Goal: Use online tool/utility

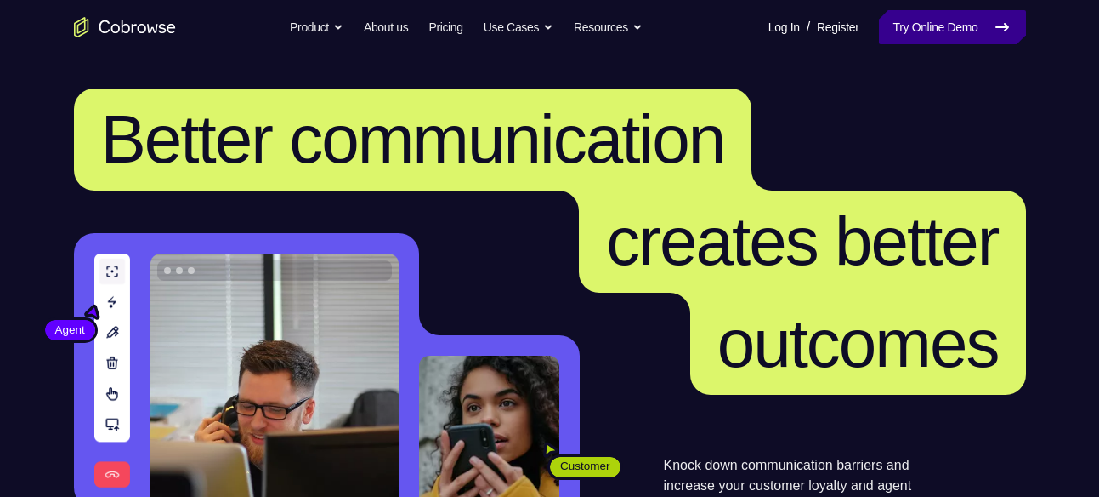
click at [958, 25] on link "Try Online Demo" at bounding box center [952, 27] width 146 height 34
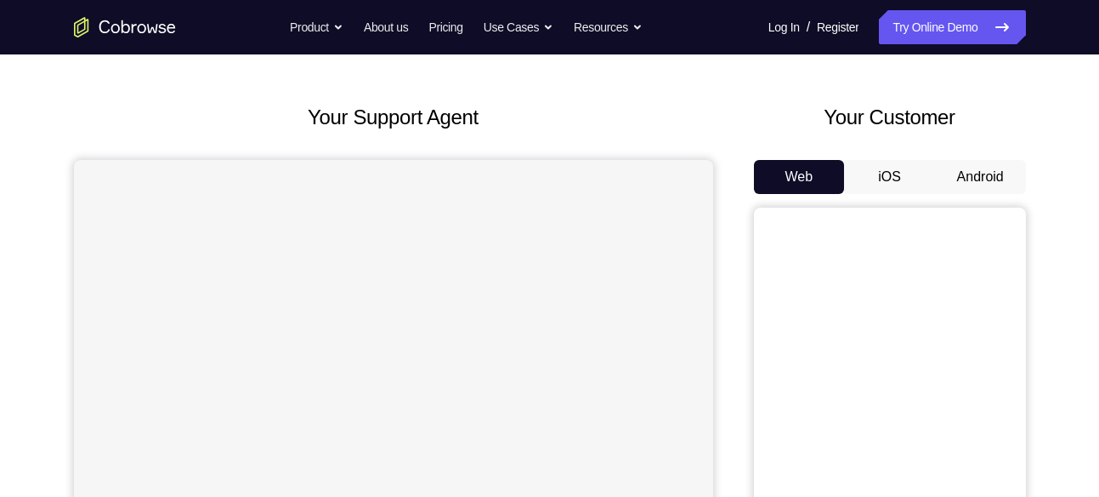
scroll to position [93, 0]
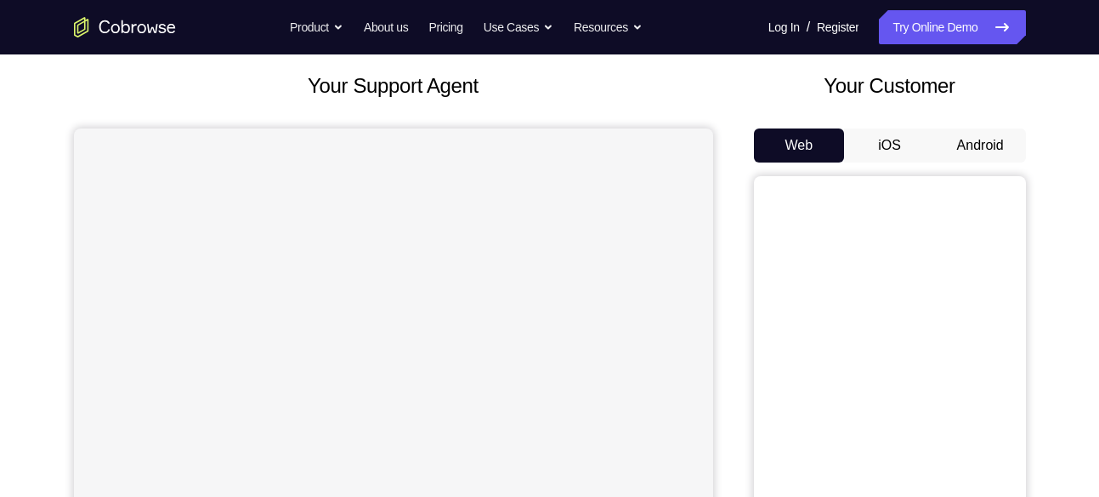
click at [981, 145] on button "Android" at bounding box center [980, 145] width 91 height 34
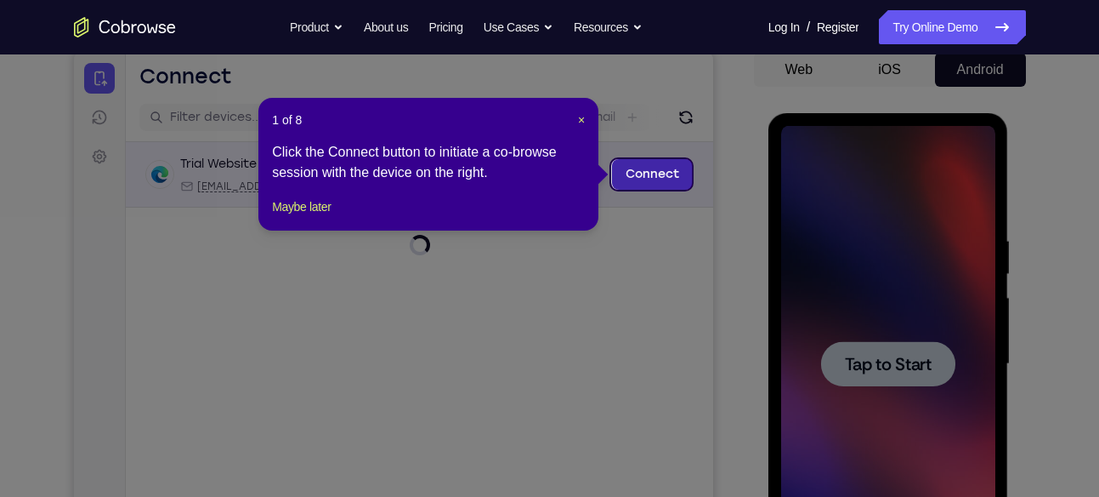
scroll to position [0, 0]
click at [581, 117] on span "×" at bounding box center [581, 120] width 7 height 14
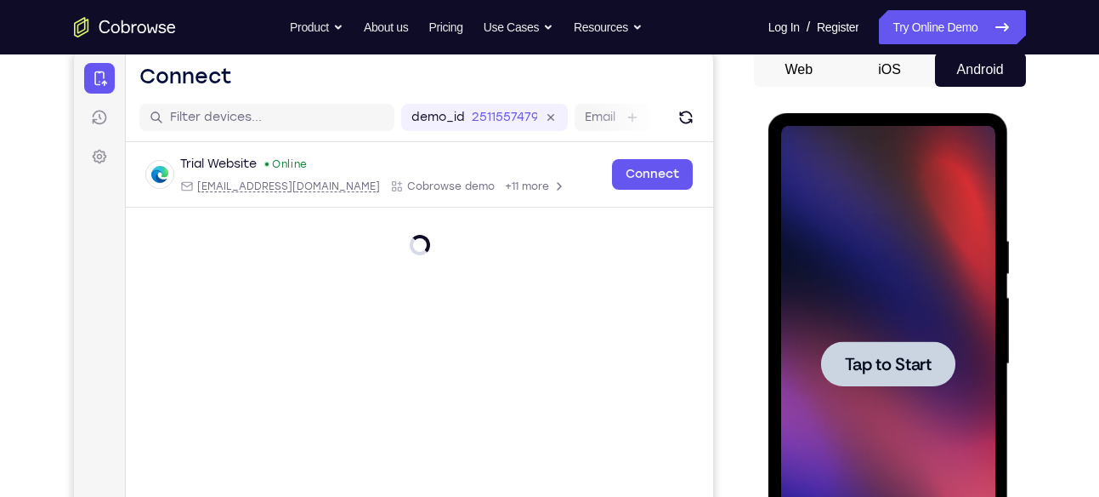
click at [921, 365] on span "Tap to Start" at bounding box center [888, 363] width 87 height 17
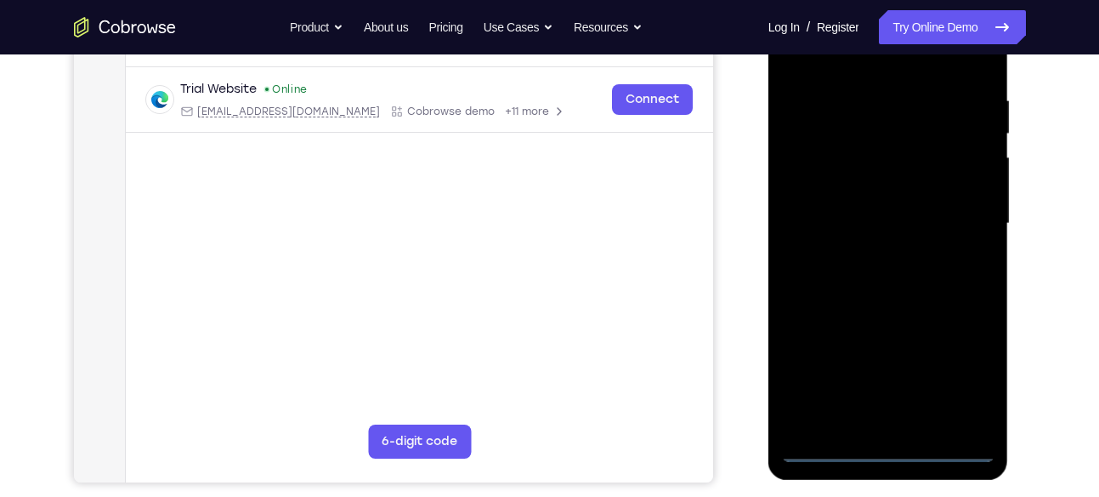
scroll to position [310, 0]
click at [883, 442] on div at bounding box center [888, 223] width 214 height 476
click at [957, 374] on div at bounding box center [888, 223] width 214 height 476
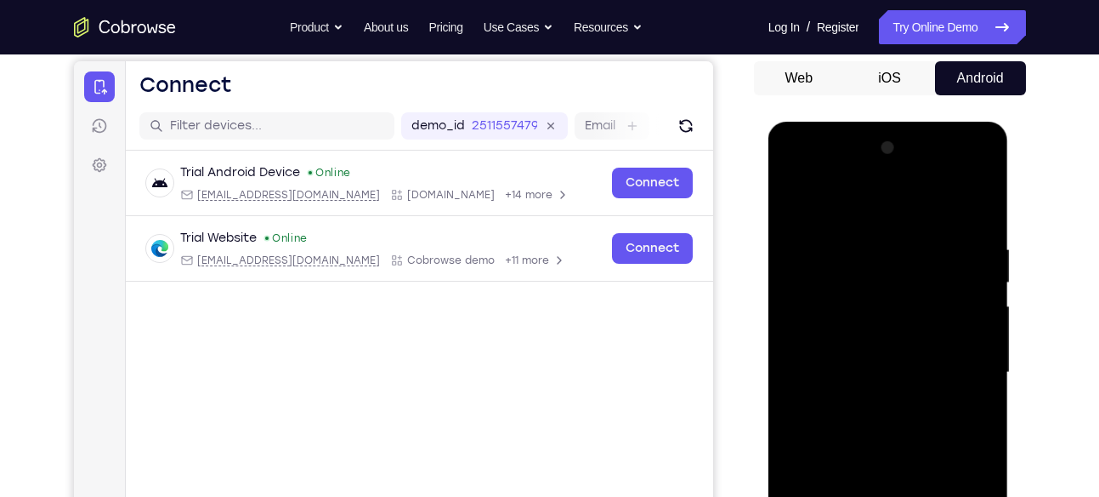
scroll to position [159, 0]
click at [855, 204] on div at bounding box center [888, 373] width 214 height 476
click at [963, 365] on div at bounding box center [888, 373] width 214 height 476
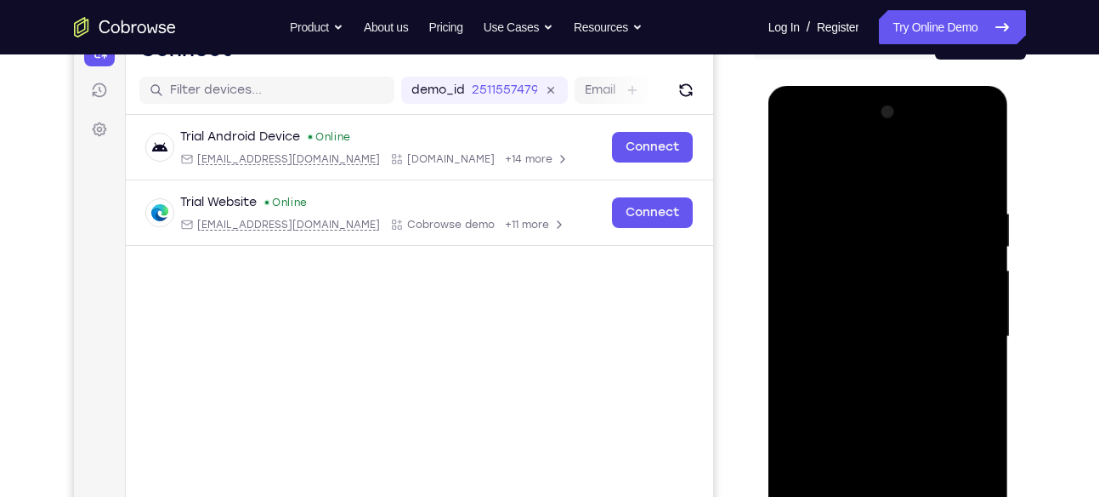
scroll to position [196, 0]
click at [876, 364] on div at bounding box center [888, 336] width 214 height 476
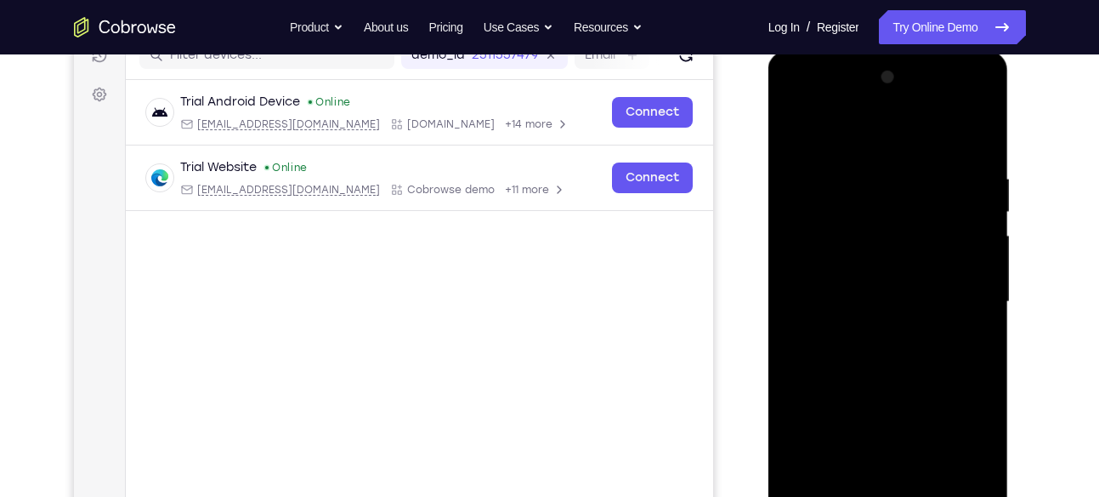
click at [906, 284] on div at bounding box center [888, 302] width 214 height 476
click at [855, 260] on div at bounding box center [888, 302] width 214 height 476
click at [878, 300] on div at bounding box center [888, 302] width 214 height 476
click at [879, 359] on div at bounding box center [888, 302] width 214 height 476
click at [902, 351] on div at bounding box center [888, 302] width 214 height 476
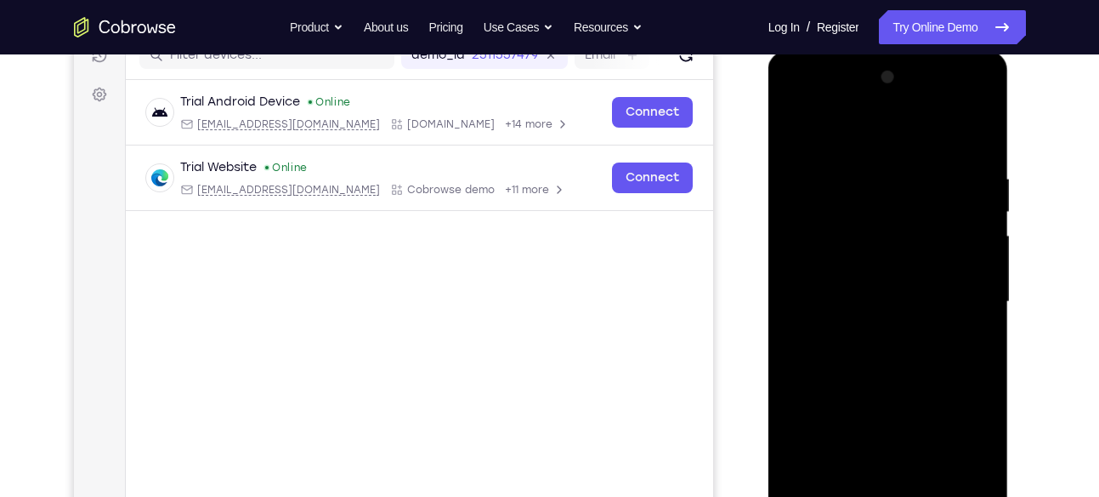
click at [902, 351] on div at bounding box center [888, 302] width 214 height 476
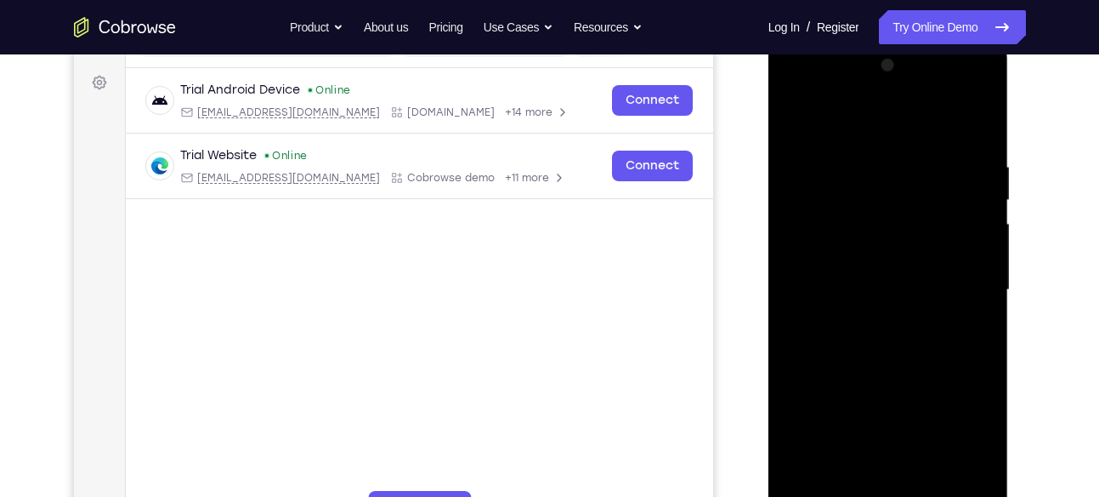
scroll to position [243, 0]
click at [897, 338] on div at bounding box center [888, 289] width 214 height 476
click at [887, 374] on div at bounding box center [888, 289] width 214 height 476
click at [900, 207] on div at bounding box center [888, 289] width 214 height 476
click at [898, 247] on div at bounding box center [888, 289] width 214 height 476
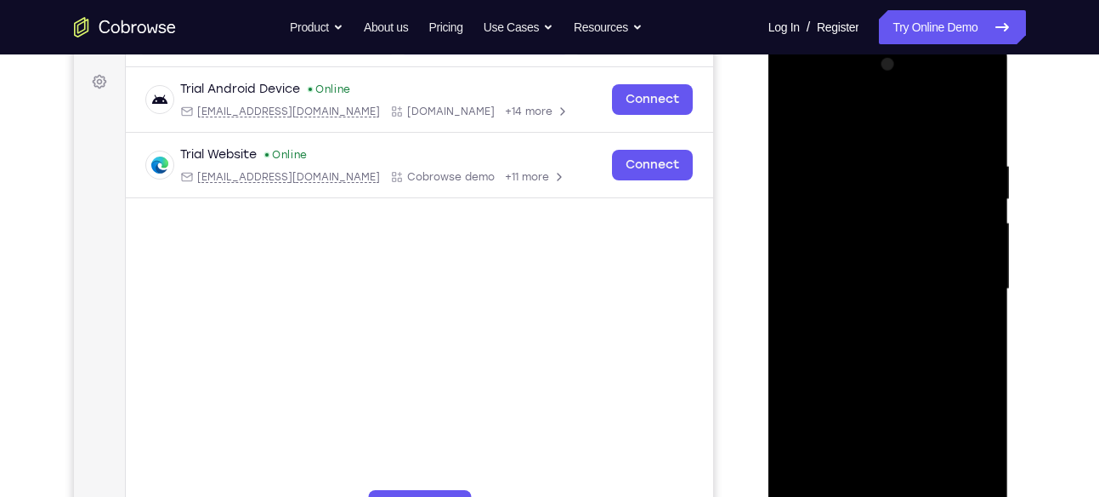
click at [850, 213] on div at bounding box center [888, 289] width 214 height 476
click at [908, 256] on div at bounding box center [888, 289] width 214 height 476
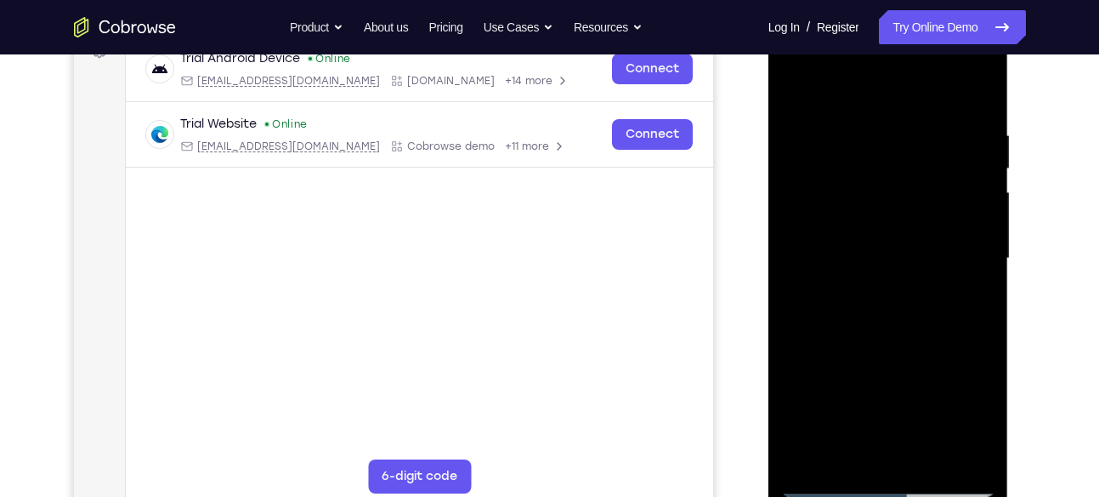
click at [902, 327] on div at bounding box center [888, 258] width 214 height 476
click at [930, 454] on div at bounding box center [888, 258] width 214 height 476
click at [889, 346] on div at bounding box center [888, 258] width 214 height 476
click at [800, 87] on div at bounding box center [888, 258] width 214 height 476
click at [983, 83] on div at bounding box center [888, 258] width 214 height 476
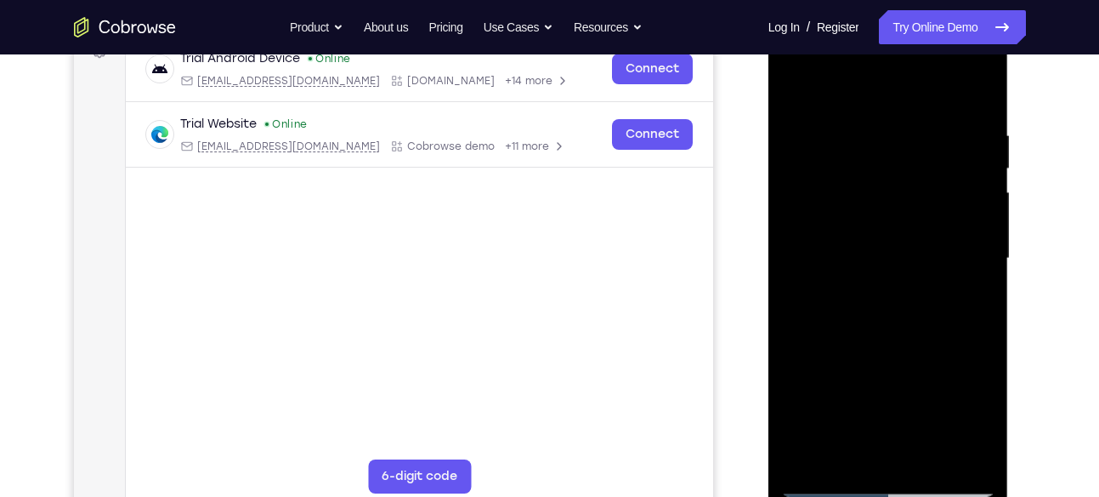
click at [804, 210] on div at bounding box center [888, 258] width 214 height 476
click at [797, 86] on div at bounding box center [888, 258] width 214 height 476
click at [916, 128] on div at bounding box center [888, 258] width 214 height 476
click at [953, 446] on div at bounding box center [888, 258] width 214 height 476
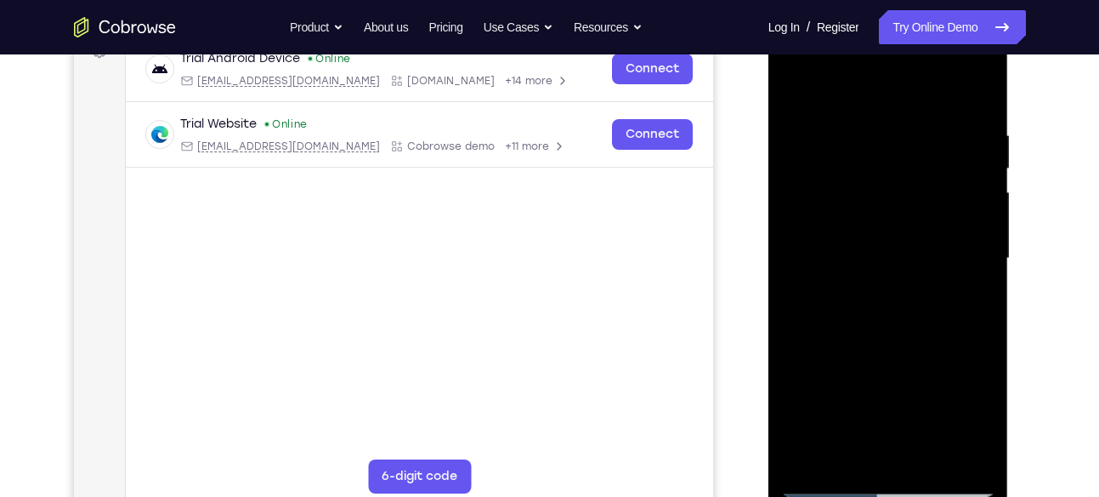
click at [976, 92] on div at bounding box center [888, 258] width 214 height 476
click at [861, 111] on div at bounding box center [888, 258] width 214 height 476
click at [955, 455] on div at bounding box center [888, 258] width 214 height 476
click at [982, 353] on div at bounding box center [888, 258] width 214 height 476
click at [958, 457] on div at bounding box center [888, 258] width 214 height 476
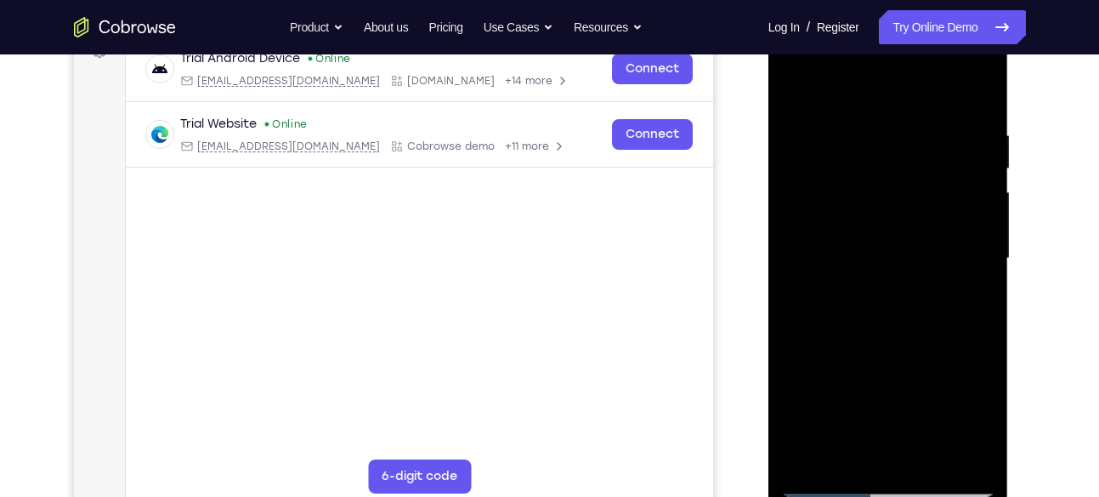
click at [984, 344] on div at bounding box center [888, 258] width 214 height 476
click at [954, 452] on div at bounding box center [888, 258] width 214 height 476
click at [984, 179] on div at bounding box center [888, 258] width 214 height 476
click at [976, 92] on div at bounding box center [888, 258] width 214 height 476
click at [844, 458] on div at bounding box center [888, 258] width 214 height 476
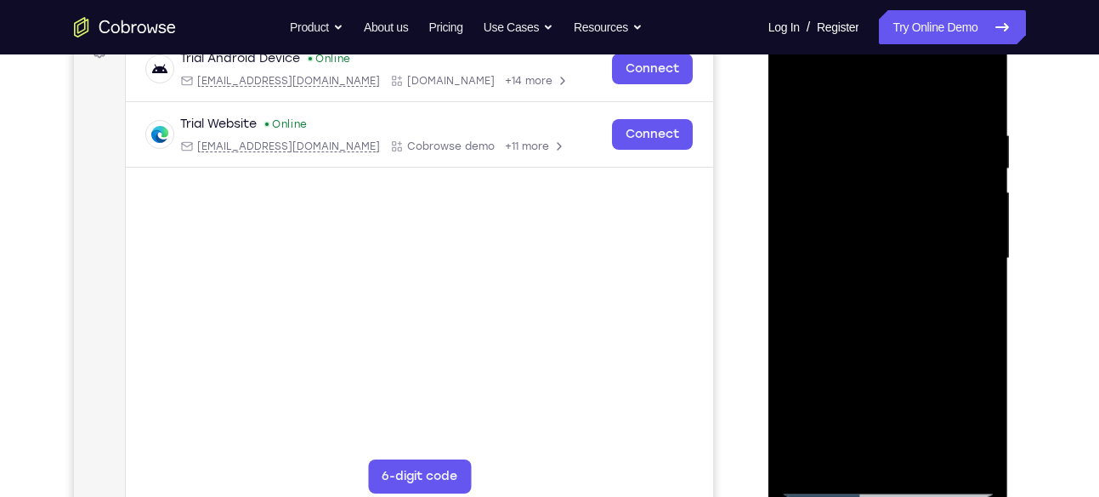
click at [912, 77] on div at bounding box center [888, 258] width 214 height 476
click at [833, 125] on div at bounding box center [888, 258] width 214 height 476
click at [925, 109] on div at bounding box center [888, 258] width 214 height 476
click at [926, 123] on div at bounding box center [888, 258] width 214 height 476
click at [912, 133] on div at bounding box center [888, 258] width 214 height 476
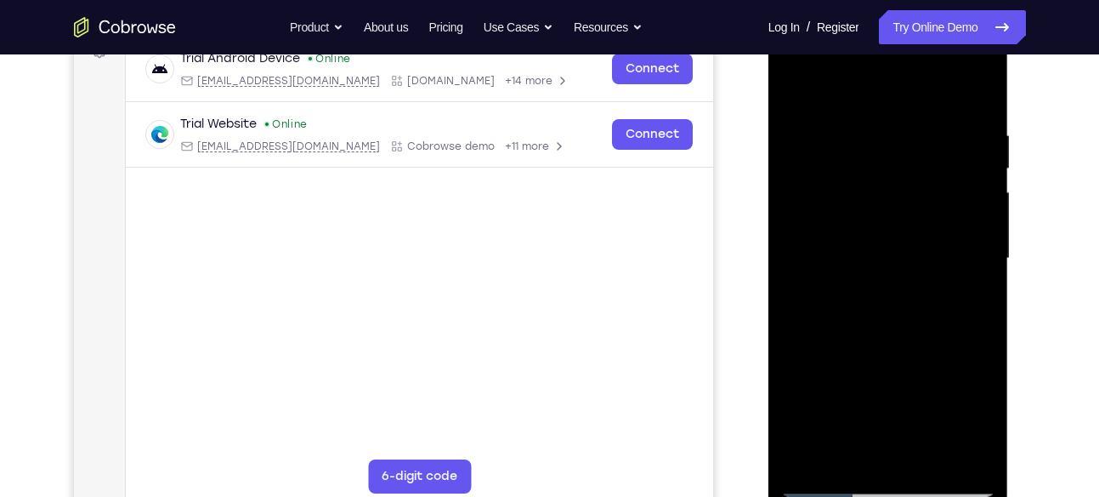
click at [921, 112] on div at bounding box center [888, 258] width 214 height 476
click at [889, 294] on div at bounding box center [888, 258] width 214 height 476
click at [801, 90] on div at bounding box center [888, 258] width 214 height 476
click at [931, 457] on div at bounding box center [888, 258] width 214 height 476
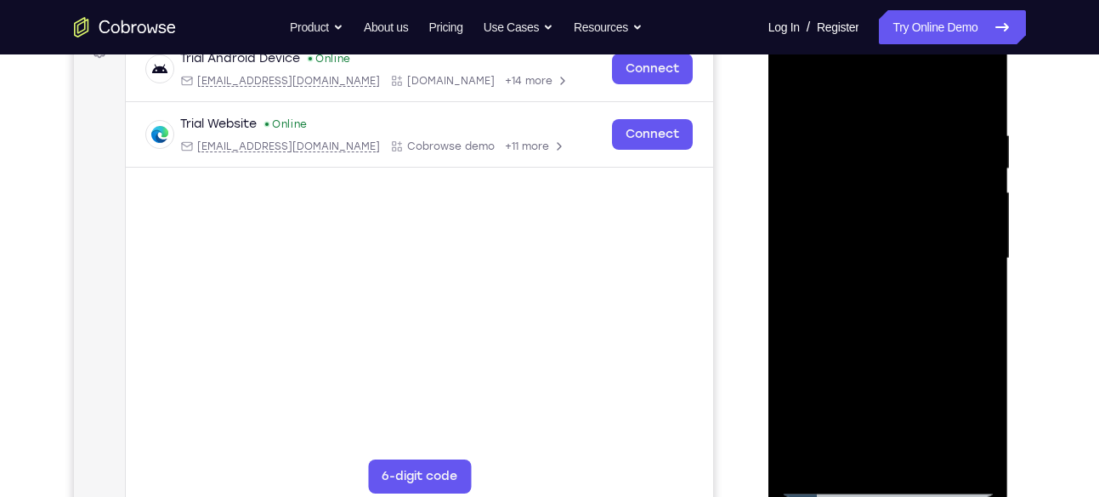
click at [848, 310] on div at bounding box center [888, 258] width 214 height 476
click at [798, 85] on div at bounding box center [888, 258] width 214 height 476
click at [876, 304] on div at bounding box center [888, 258] width 214 height 476
click at [792, 86] on div at bounding box center [888, 258] width 214 height 476
click at [797, 87] on div at bounding box center [888, 258] width 214 height 476
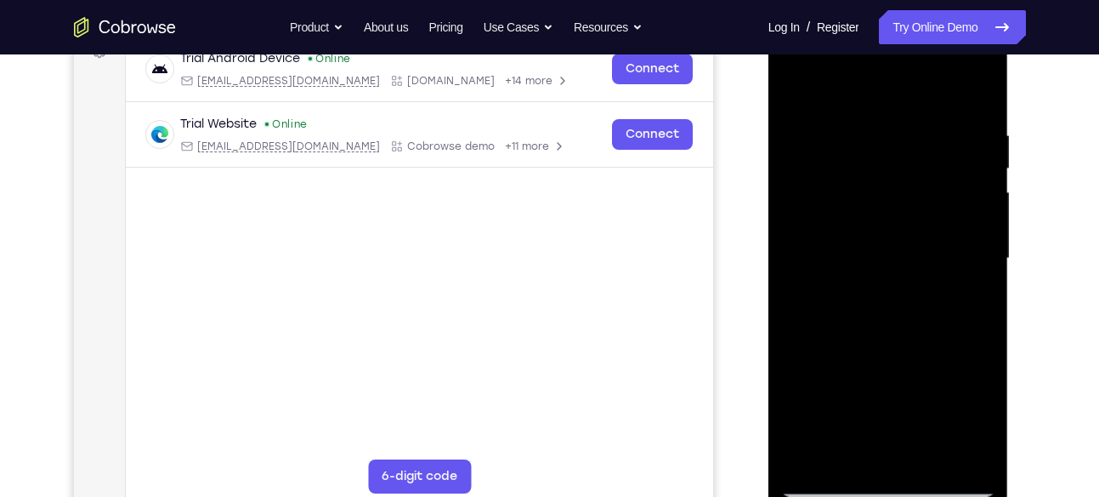
scroll to position [369, 0]
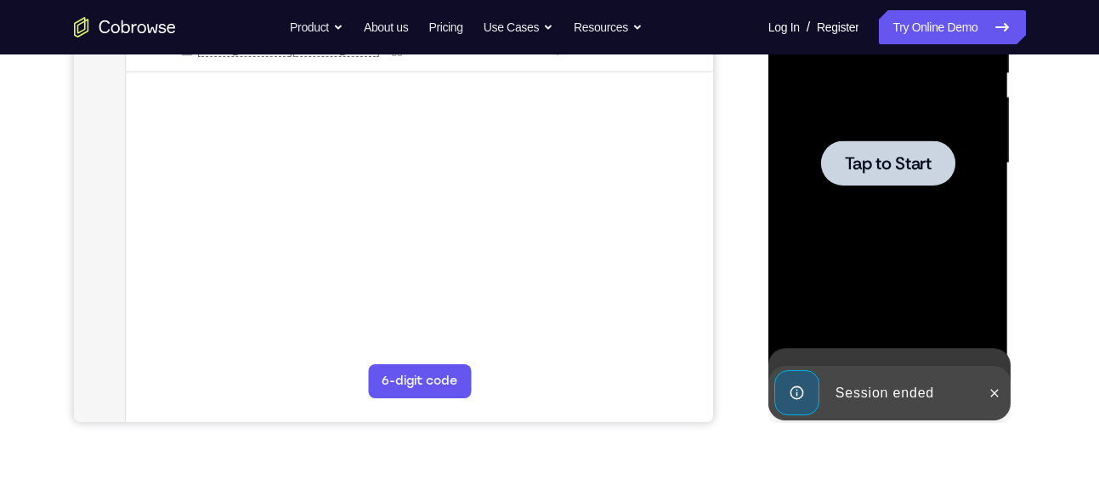
click at [804, 363] on div "Online web based iOS Simulators and Android Emulators. Run iPhone, iPad, Mobile…" at bounding box center [890, 167] width 242 height 510
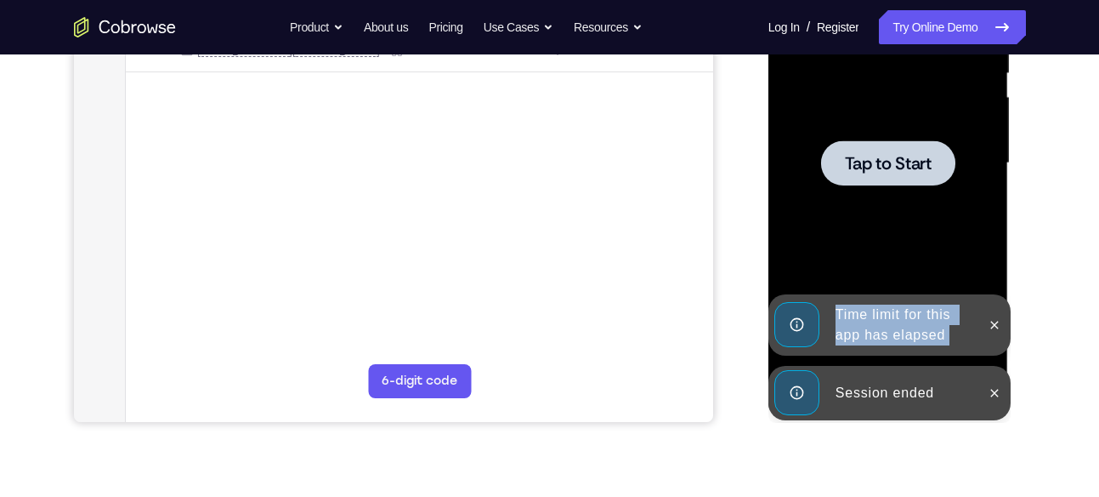
click at [804, 355] on div "Time limit for this app has elapsed" at bounding box center [890, 324] width 242 height 61
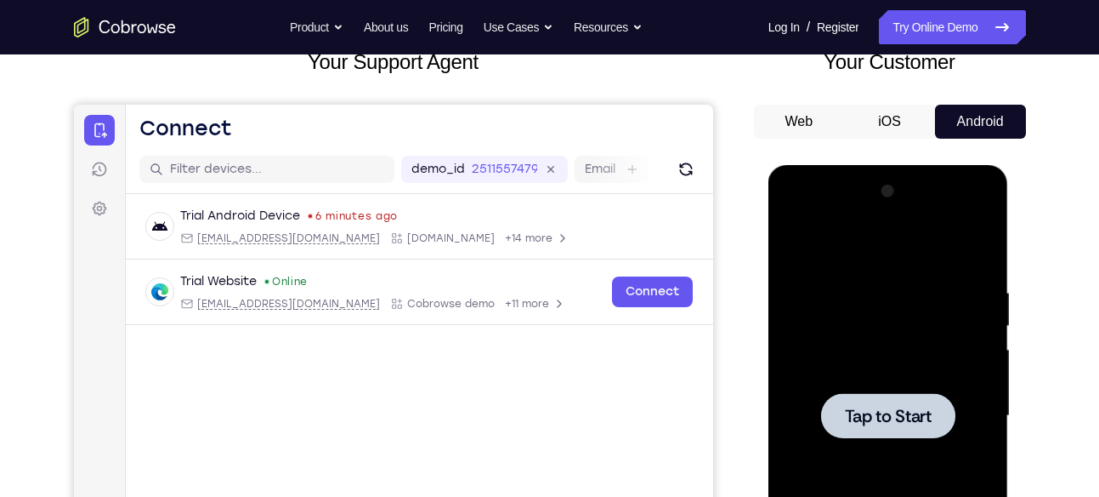
scroll to position [71, 0]
